Goal: Task Accomplishment & Management: Manage account settings

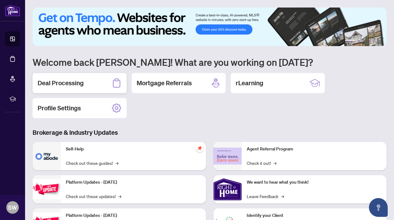
click at [61, 84] on h2 "Deal Processing" at bounding box center [61, 83] width 46 height 9
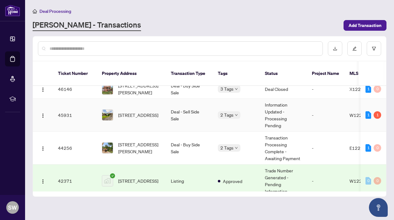
scroll to position [9, 0]
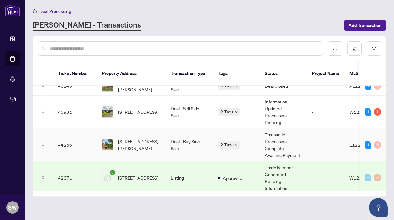
click at [190, 136] on td "Deal - Buy Side Sale" at bounding box center [189, 144] width 47 height 33
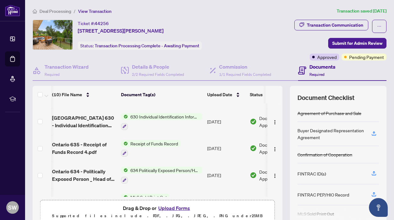
scroll to position [63, 2]
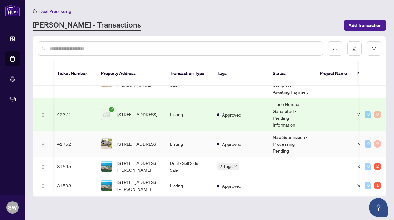
scroll to position [0, 1]
